Goal: Check status

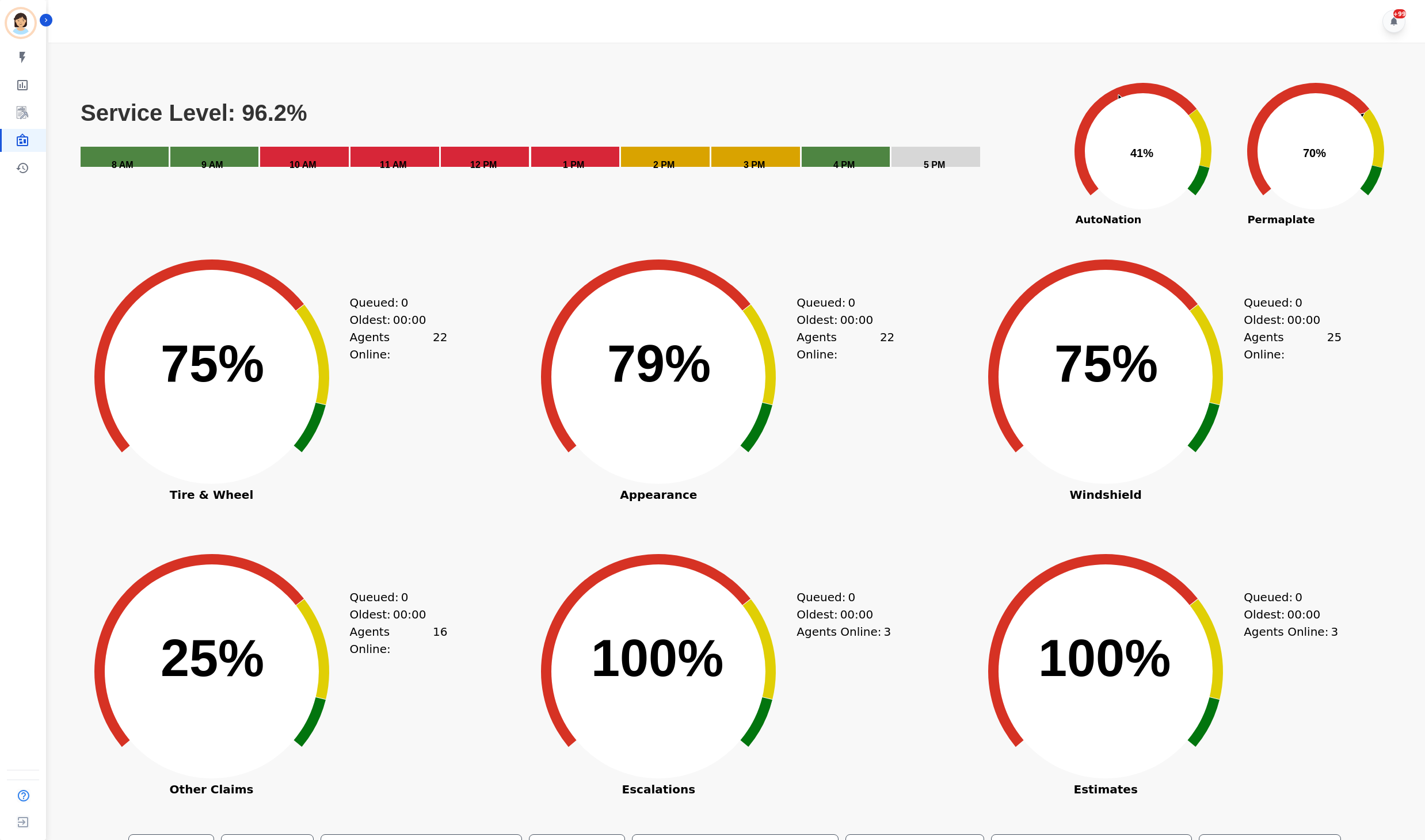
click at [651, 486] on icon at bounding box center [658, 376] width 246 height 246
click at [61, 451] on div "Created with Highcharts 10.3.3 Service Level: 96.2% 5 PM 4 PM 3 PM 2 PM 1 PM 12…" at bounding box center [735, 478] width 1358 height 862
